Goal: Transaction & Acquisition: Purchase product/service

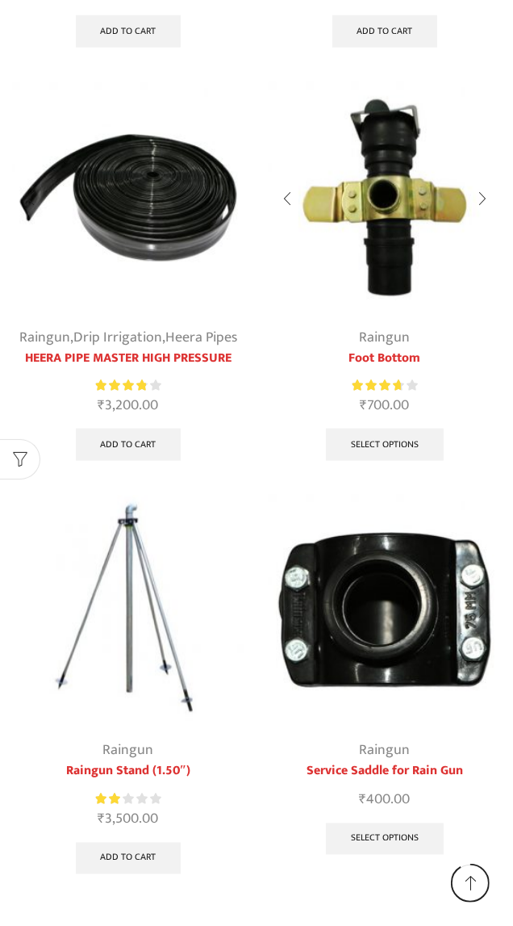
scroll to position [1019, 0]
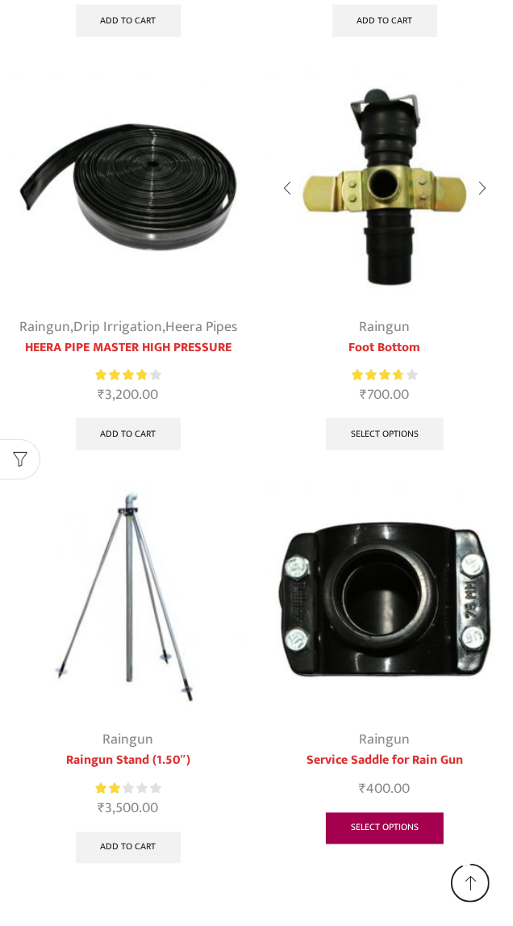
click at [407, 823] on link "Select options" at bounding box center [385, 829] width 118 height 32
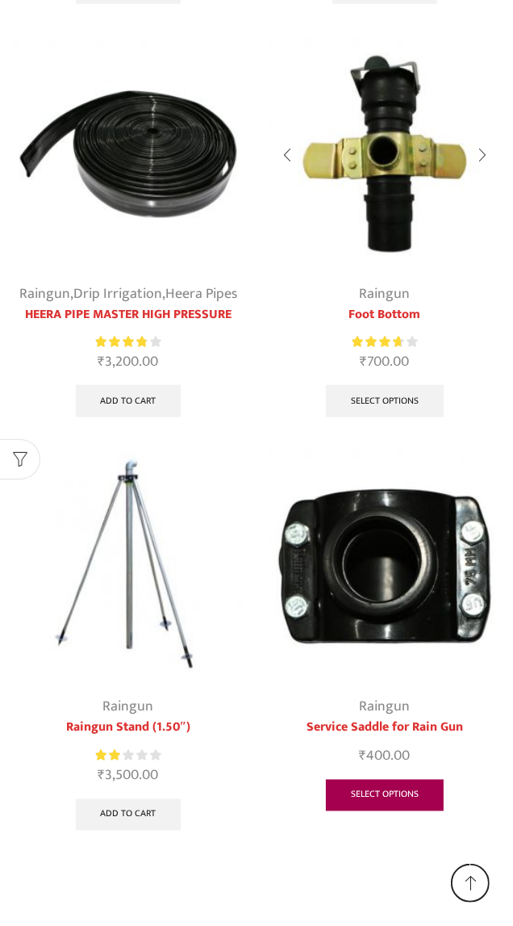
scroll to position [1092, 0]
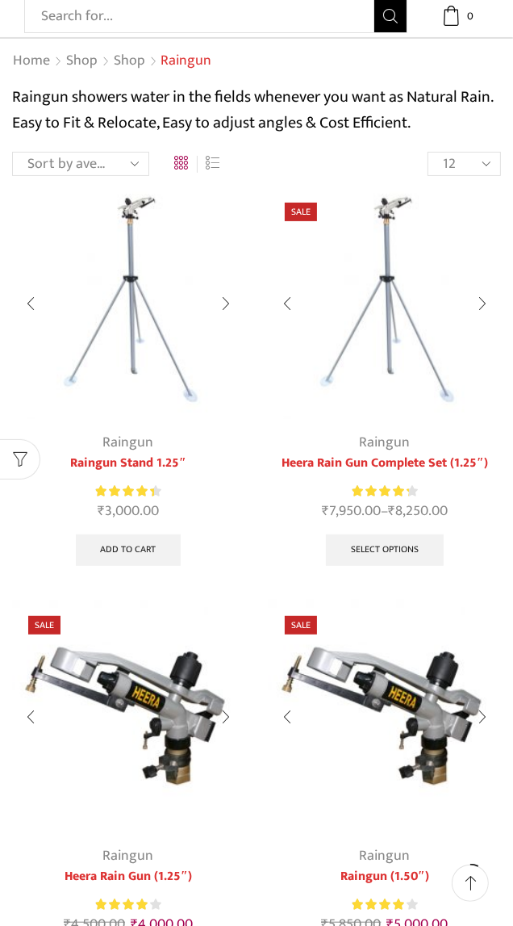
scroll to position [89, 0]
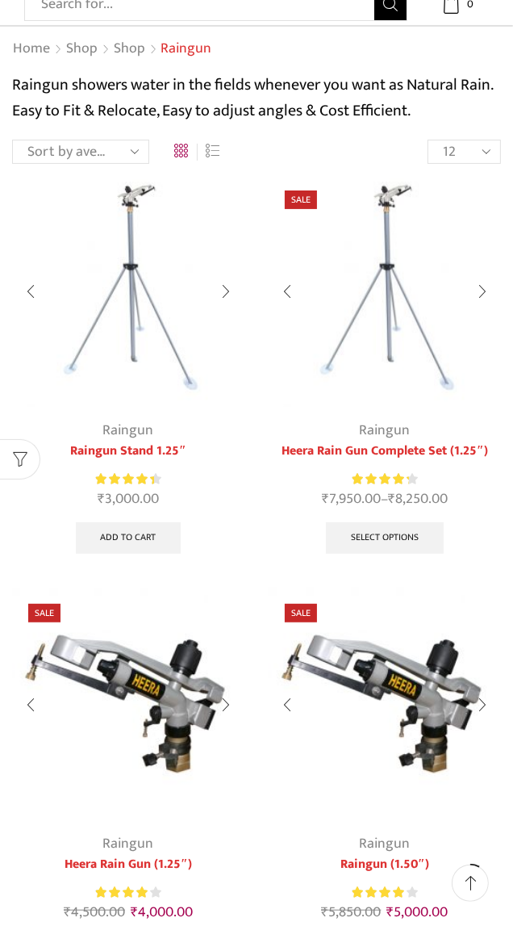
click at [391, 384] on img at bounding box center [385, 290] width 232 height 232
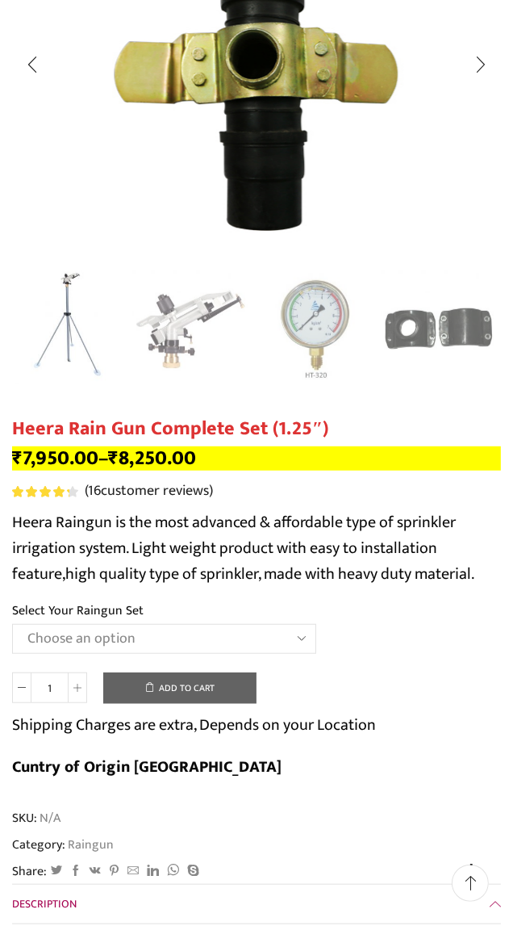
scroll to position [318, 0]
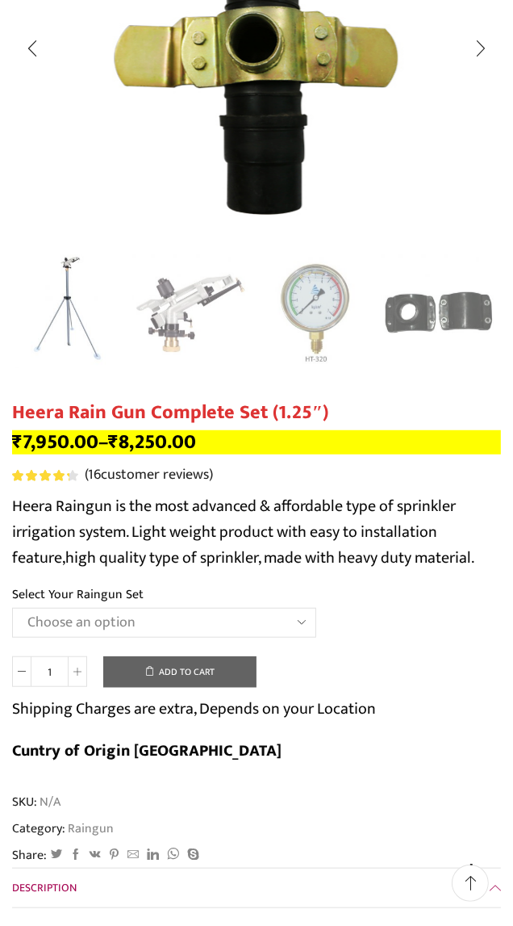
click at [255, 623] on select "Choose an option Raingun Set for 2'' PVC Pipe Raingun Set for 2.5'' PVC Pipe Ra…" at bounding box center [164, 623] width 304 height 30
select select "Raingun Set for 2.5'' Sprinkler HDPE Pipe"
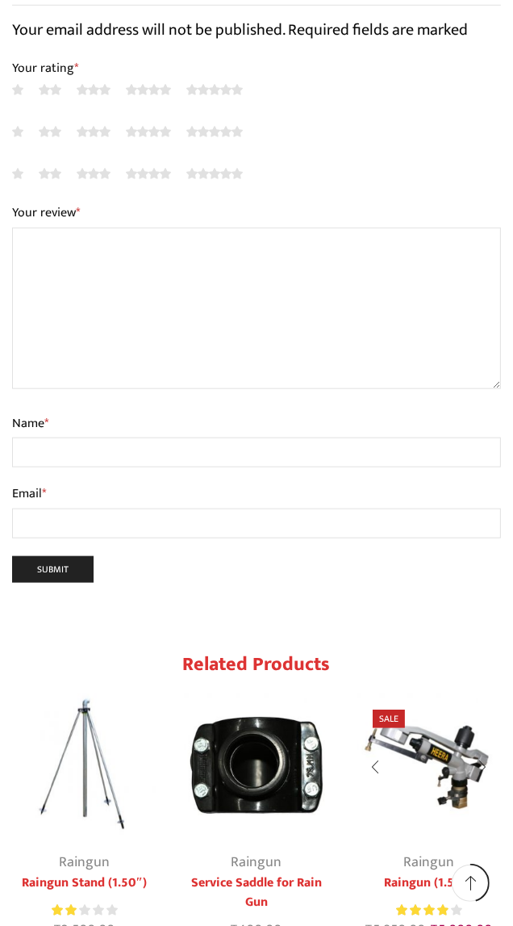
scroll to position [7082, 0]
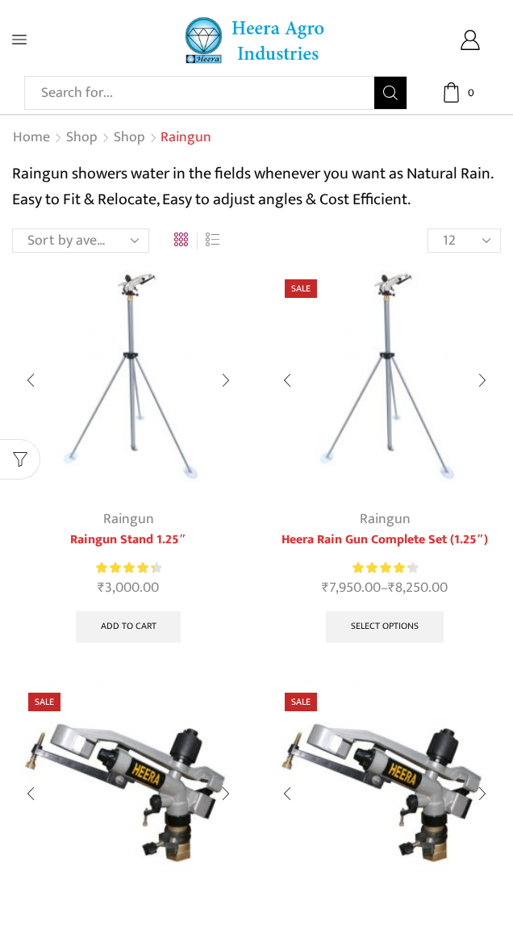
scroll to position [89, 0]
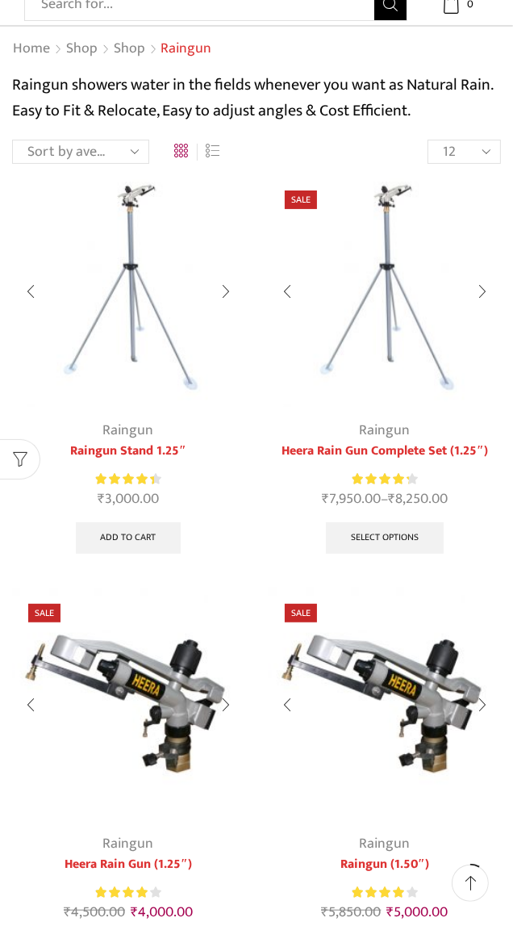
click at [473, 146] on span "*" at bounding box center [470, 153] width 6 height 27
click at [0, 0] on input "Username or email *" at bounding box center [0, 0] width 0 height 0
click at [468, 163] on select "12 24 36 All" at bounding box center [464, 152] width 73 height 24
select select "-1"
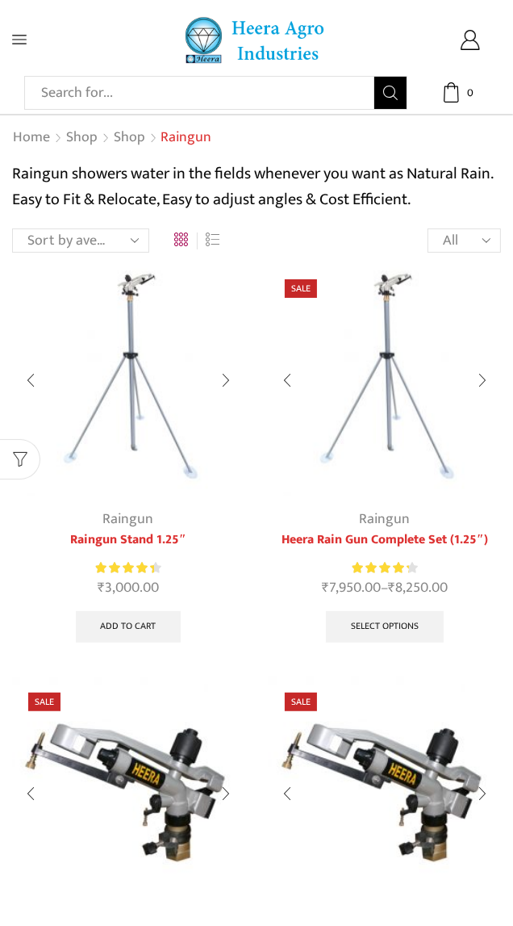
click at [77, 239] on select "Sort by popularity Sort by average rating Sort by latest Sort by price: low to …" at bounding box center [80, 240] width 137 height 24
select select "price"
